Goal: Transaction & Acquisition: Purchase product/service

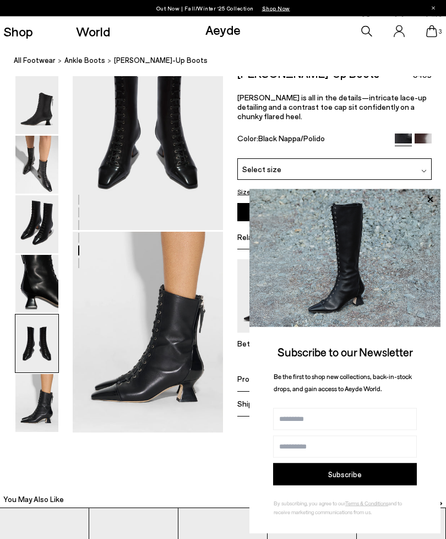
scroll to position [857, 0]
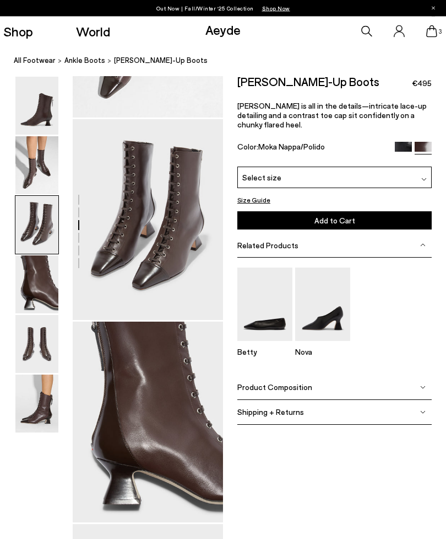
scroll to position [370, 0]
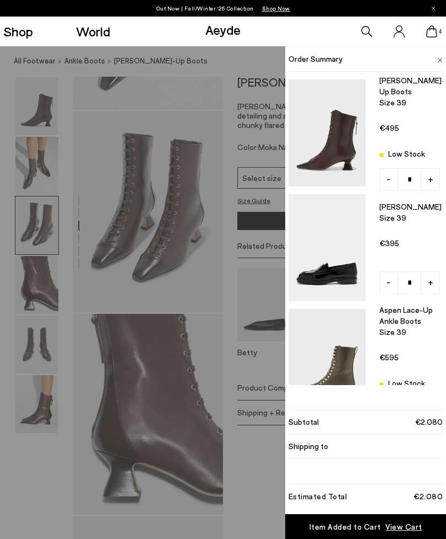
type input "*"
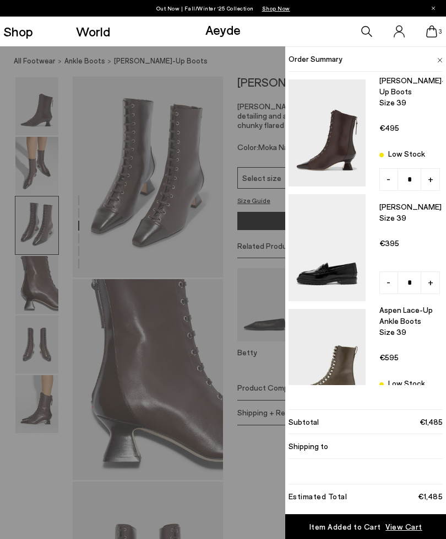
scroll to position [405, 0]
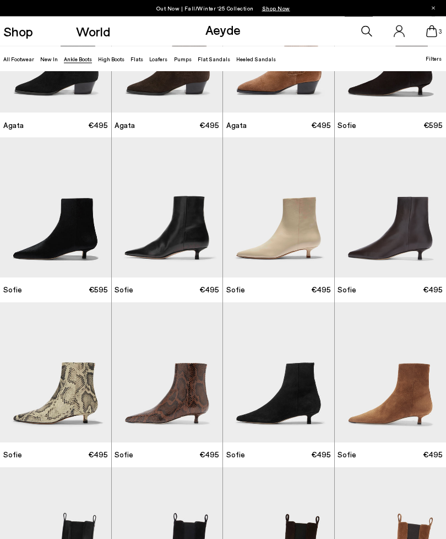
scroll to position [657, 0]
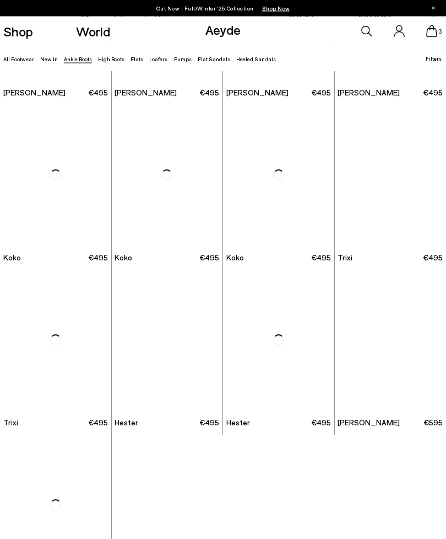
scroll to position [3097, 0]
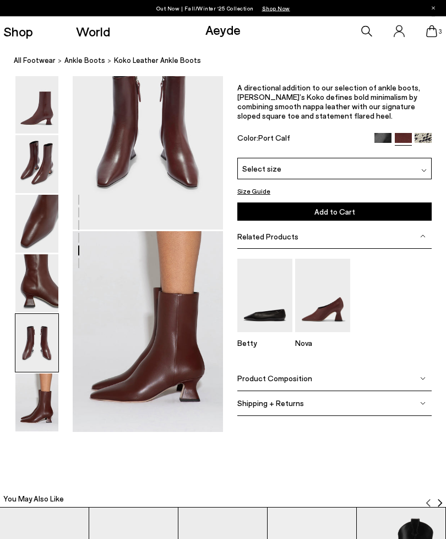
scroll to position [841, 0]
